Goal: Task Accomplishment & Management: Use online tool/utility

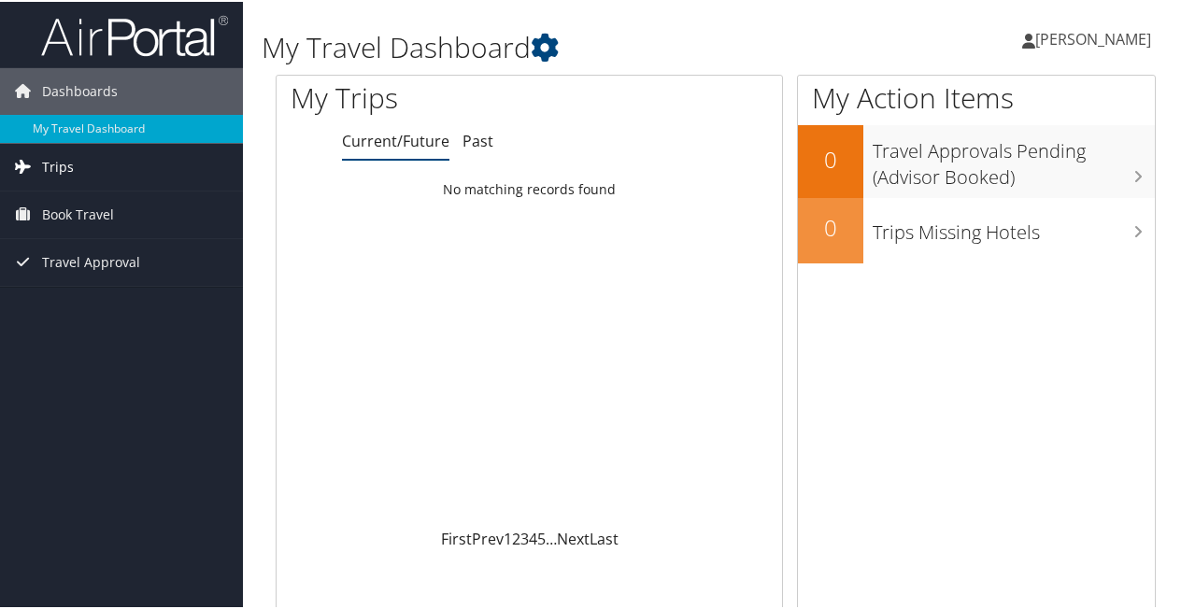
click at [54, 166] on span "Trips" at bounding box center [58, 165] width 32 height 47
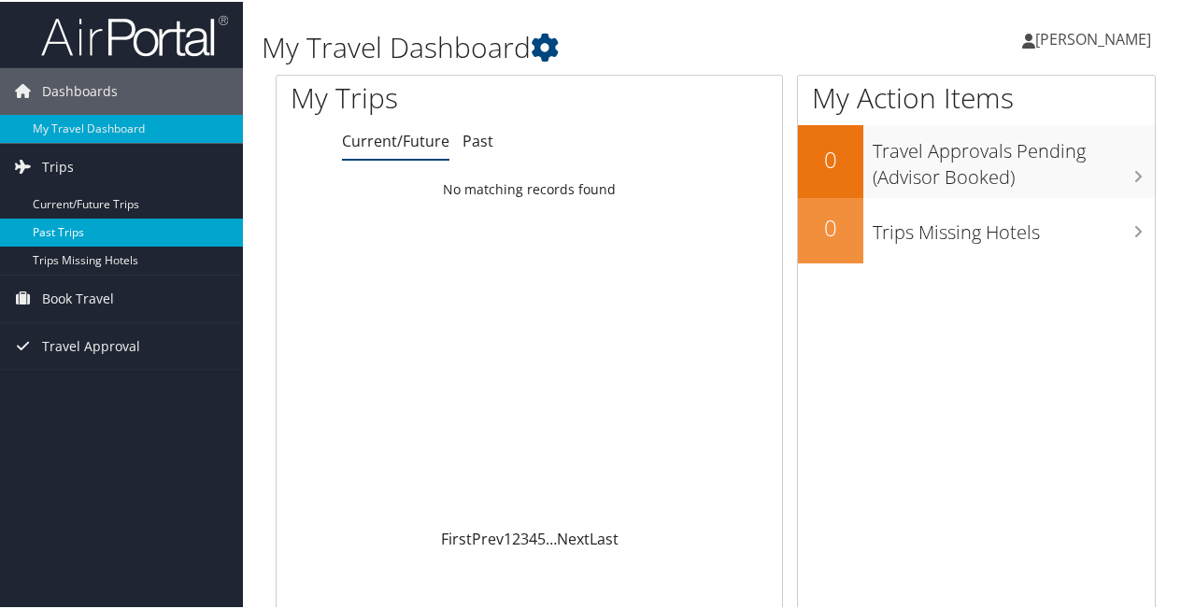
click at [73, 228] on link "Past Trips" at bounding box center [121, 231] width 243 height 28
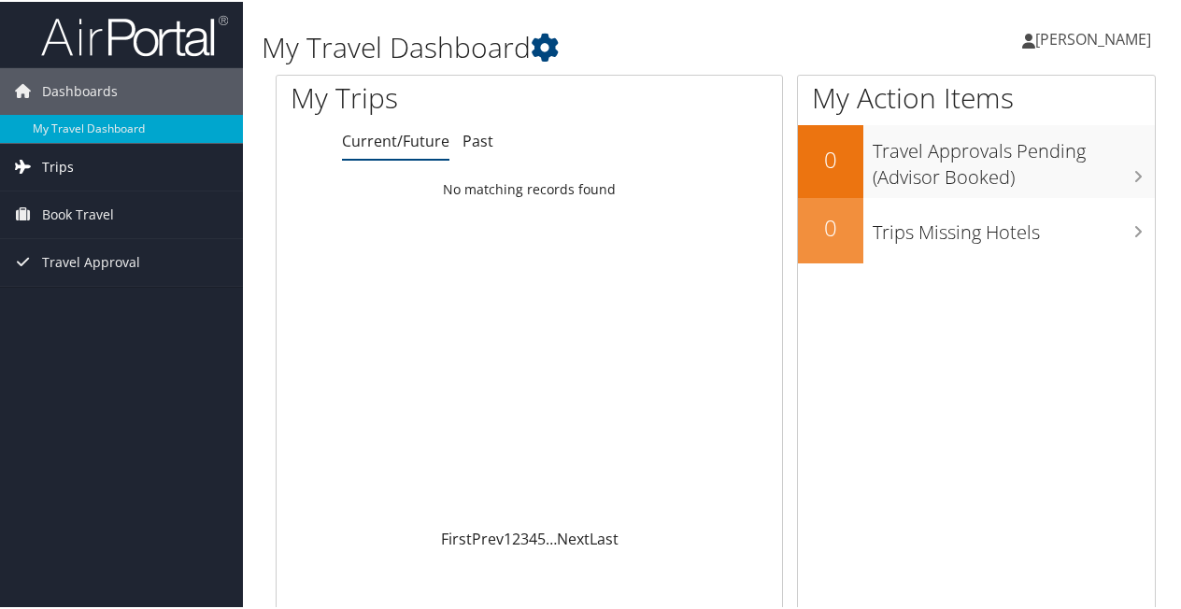
click at [56, 164] on span "Trips" at bounding box center [58, 165] width 32 height 47
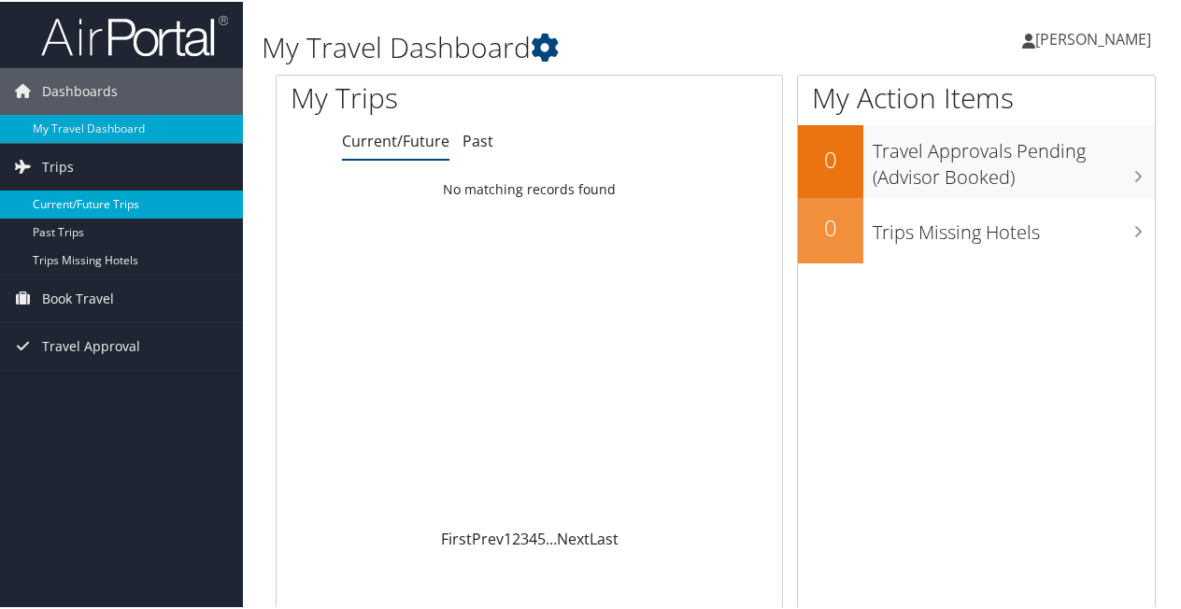
click at [83, 202] on link "Current/Future Trips" at bounding box center [121, 203] width 243 height 28
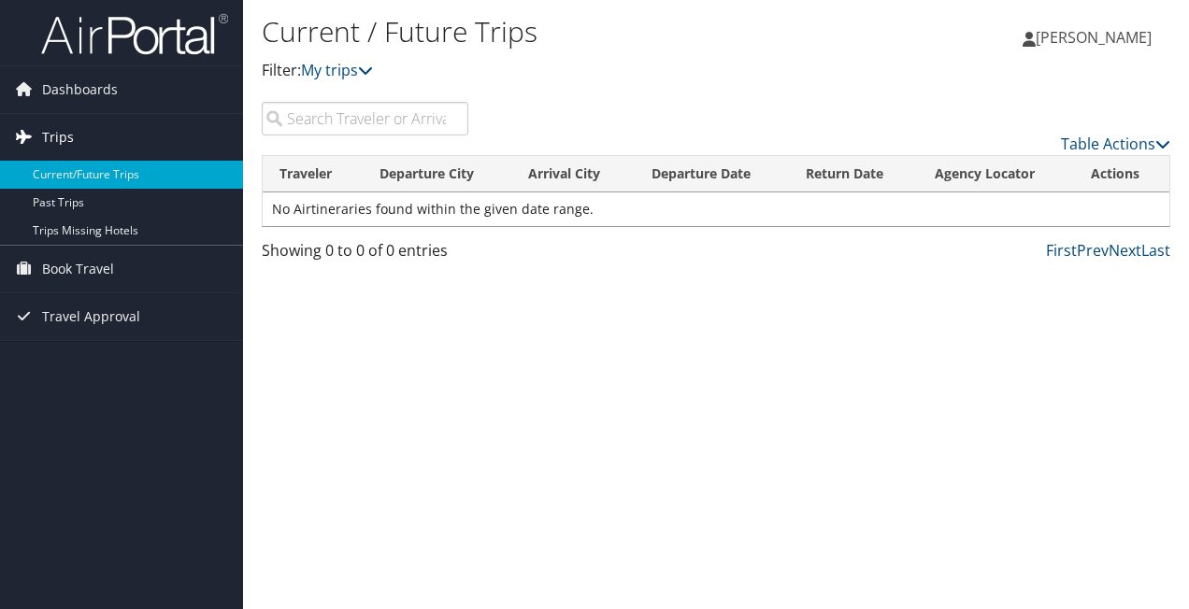
click at [58, 133] on span "Trips" at bounding box center [58, 137] width 32 height 47
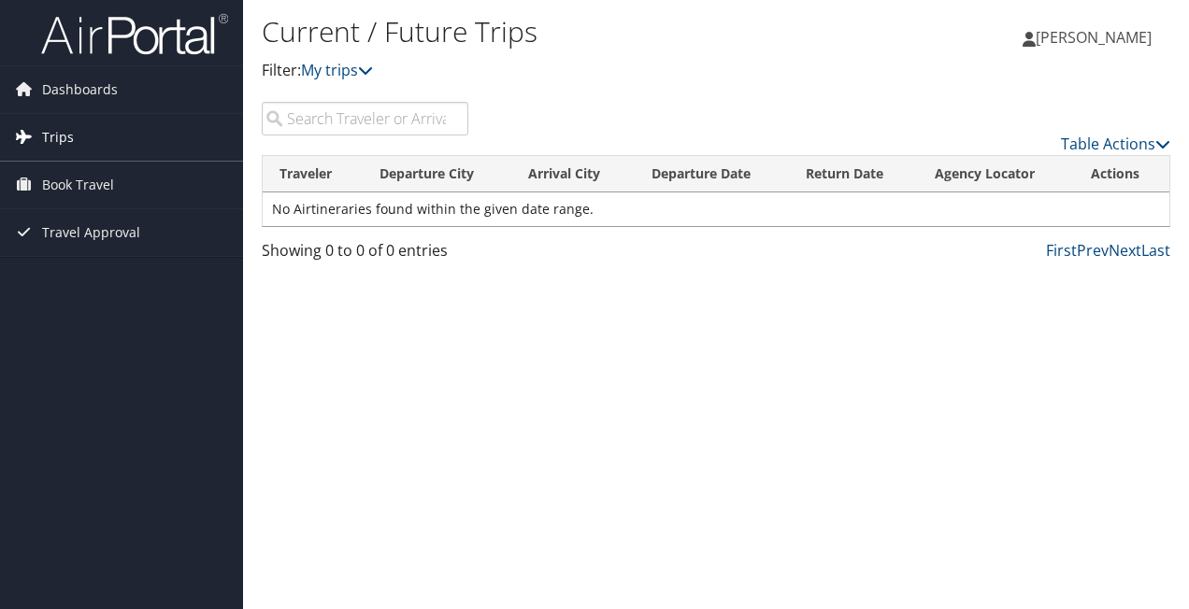
click at [58, 133] on span "Trips" at bounding box center [58, 137] width 32 height 47
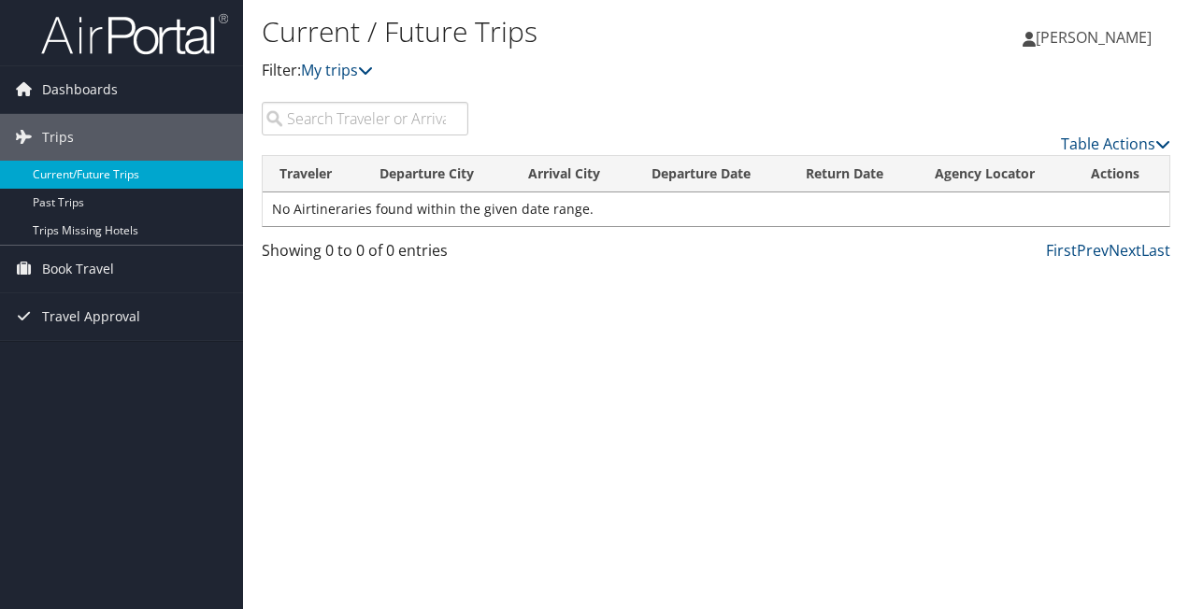
click at [75, 166] on link "Current/Future Trips" at bounding box center [121, 175] width 243 height 28
click at [50, 85] on span "Dashboards" at bounding box center [80, 89] width 76 height 47
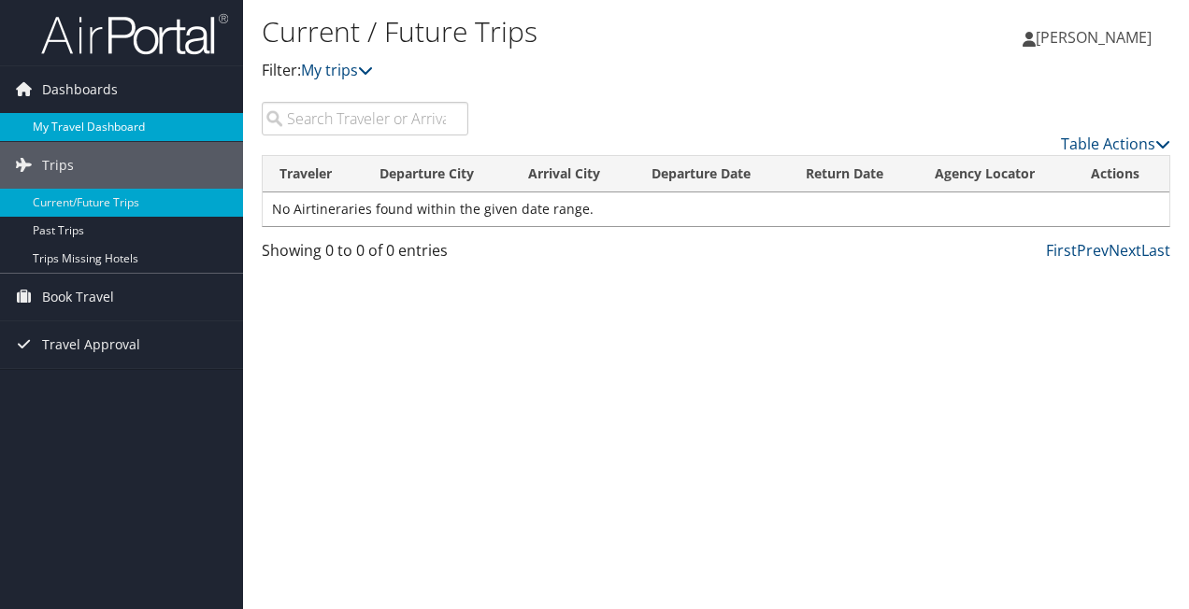
click at [45, 132] on link "My Travel Dashboard" at bounding box center [121, 127] width 243 height 28
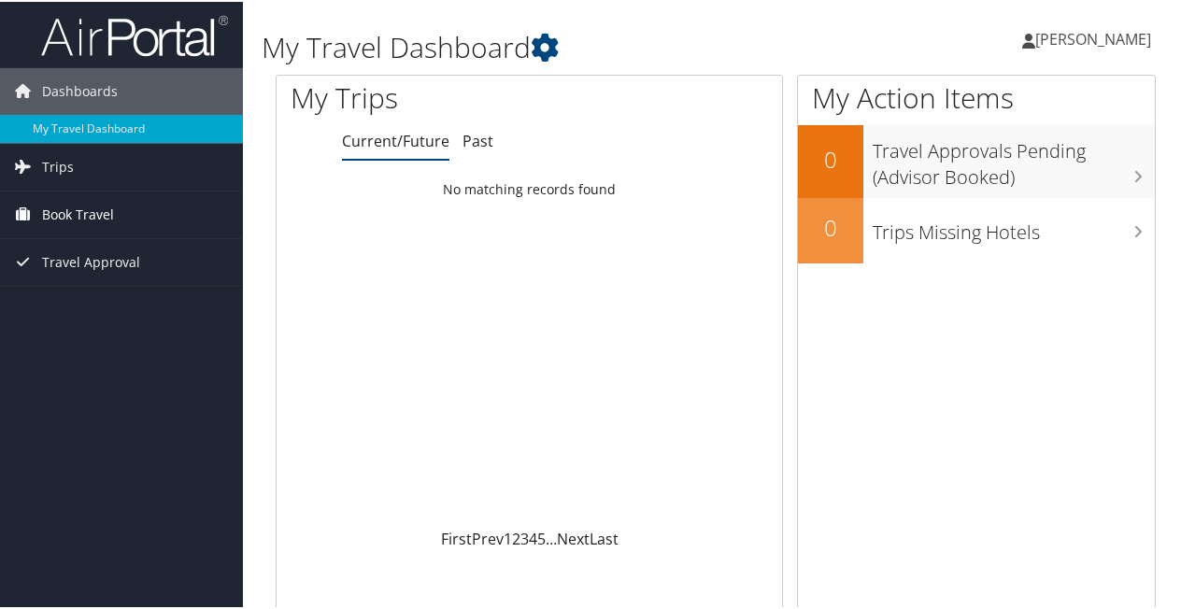
click at [66, 211] on span "Book Travel" at bounding box center [78, 213] width 72 height 47
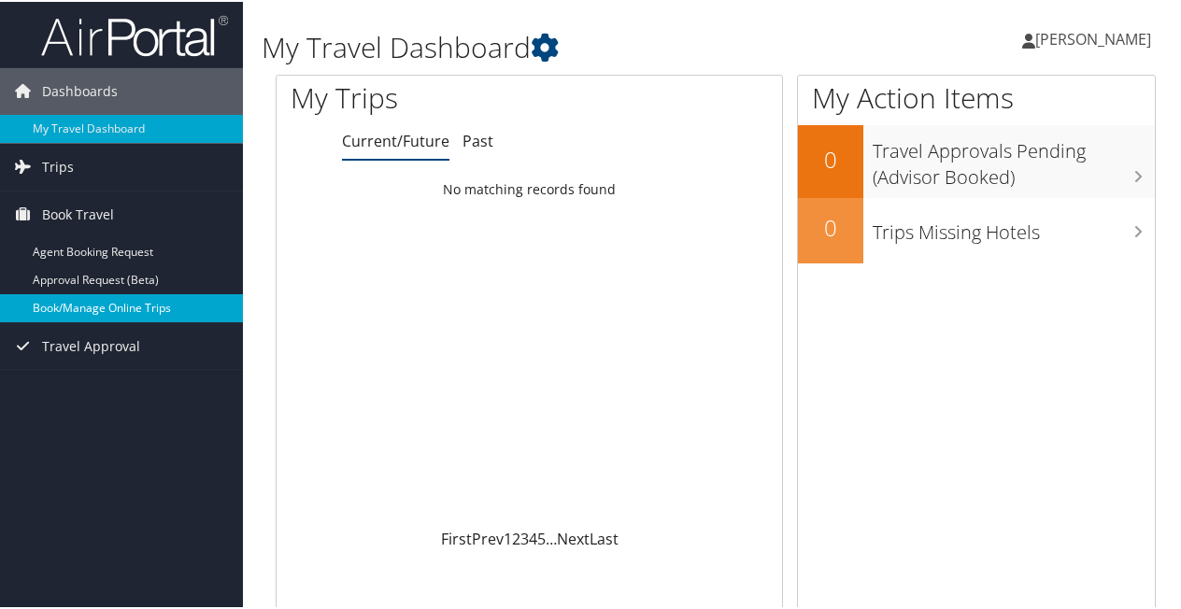
click at [59, 304] on link "Book/Manage Online Trips" at bounding box center [121, 307] width 243 height 28
